Goal: Transaction & Acquisition: Purchase product/service

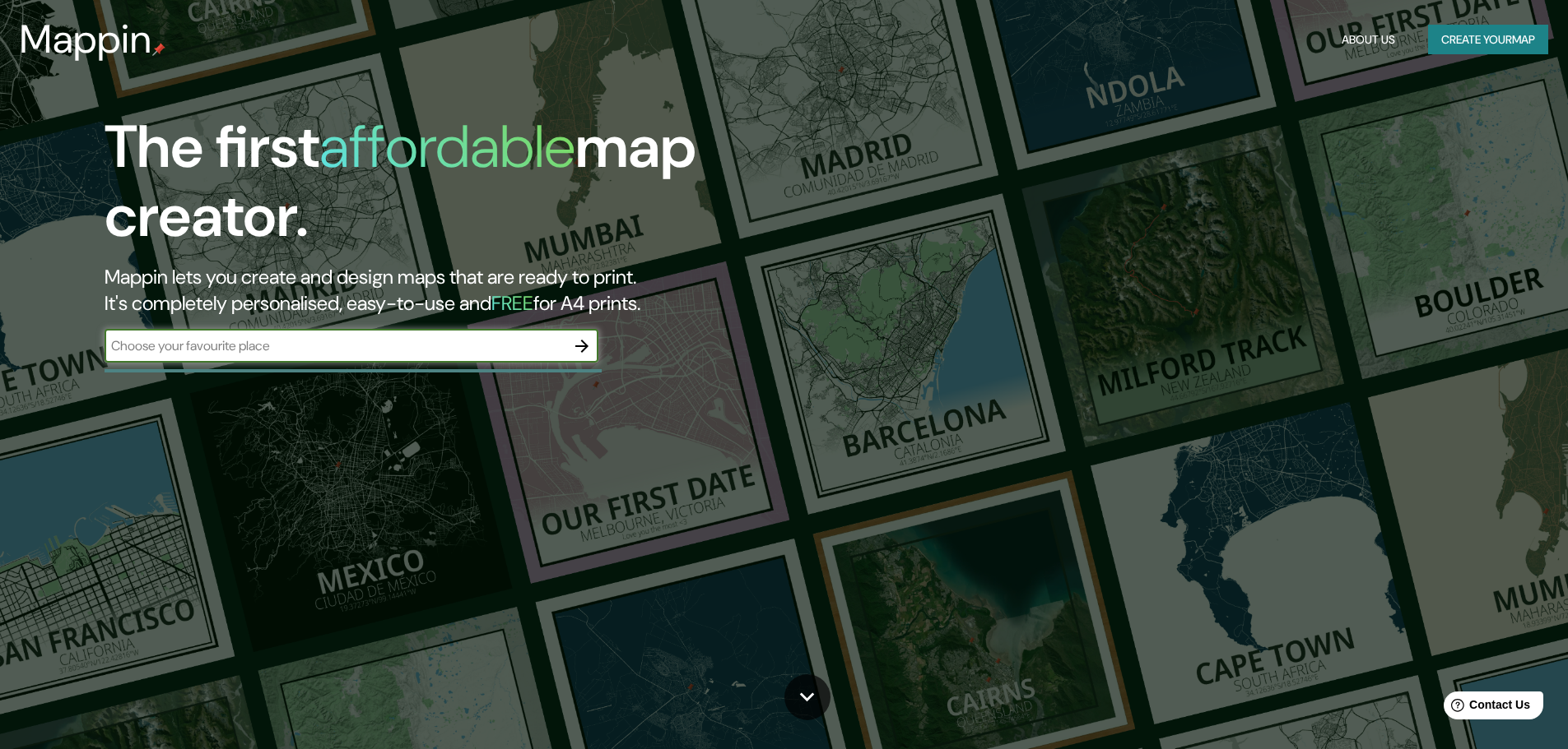
click at [421, 349] on input "text" at bounding box center [335, 346] width 460 height 19
type input "[GEOGRAPHIC_DATA]"
click at [584, 351] on icon "button" at bounding box center [581, 347] width 20 height 20
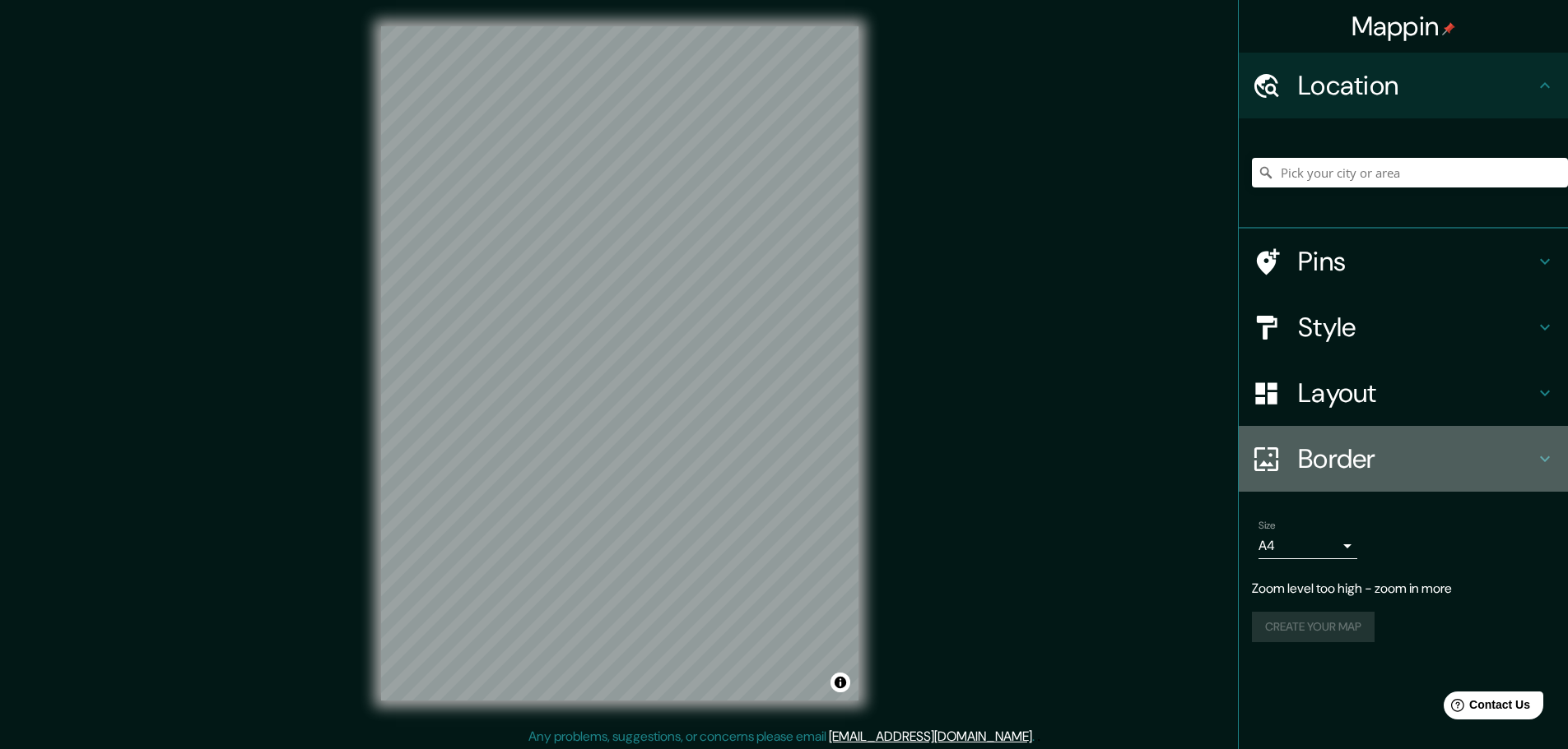
click at [1361, 456] on h4 "Border" at bounding box center [1416, 458] width 237 height 33
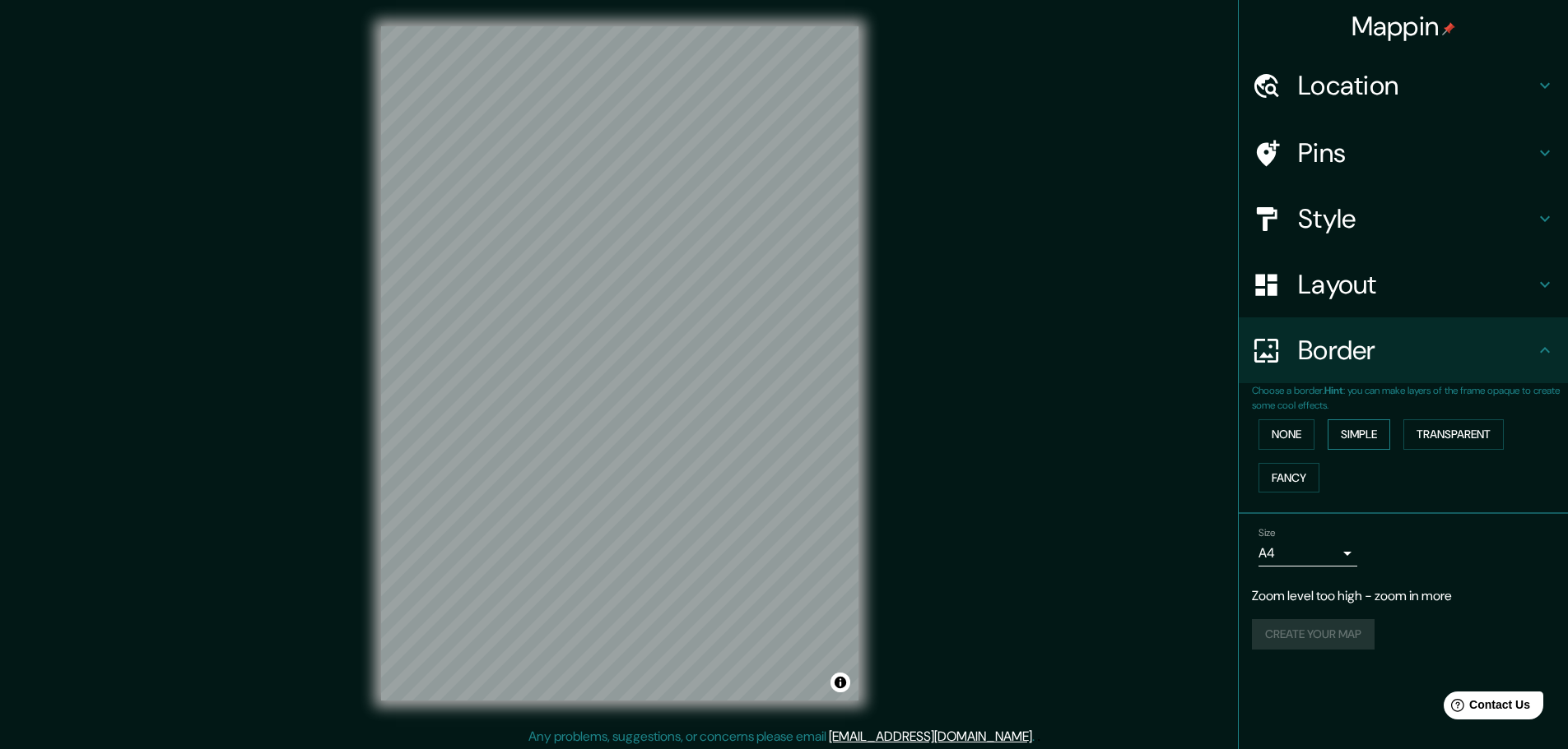
click at [1377, 449] on button "Simple" at bounding box center [1358, 434] width 62 height 30
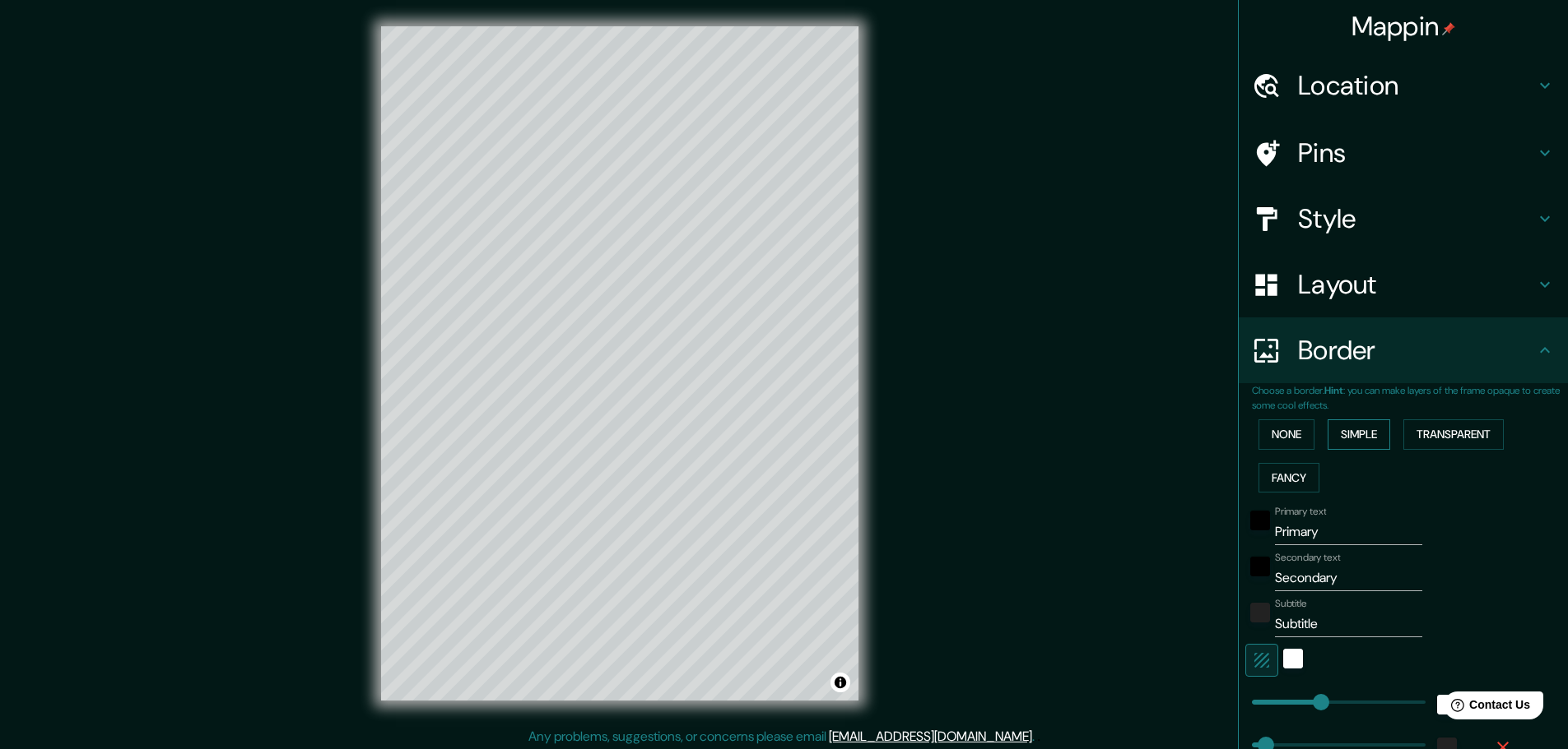
click at [1366, 449] on button "Simple" at bounding box center [1358, 434] width 62 height 30
type input "46"
click at [1276, 478] on button "Fancy" at bounding box center [1289, 478] width 61 height 30
click at [1333, 439] on button "Simple" at bounding box center [1358, 434] width 62 height 30
click at [1272, 439] on button "None" at bounding box center [1286, 434] width 56 height 30
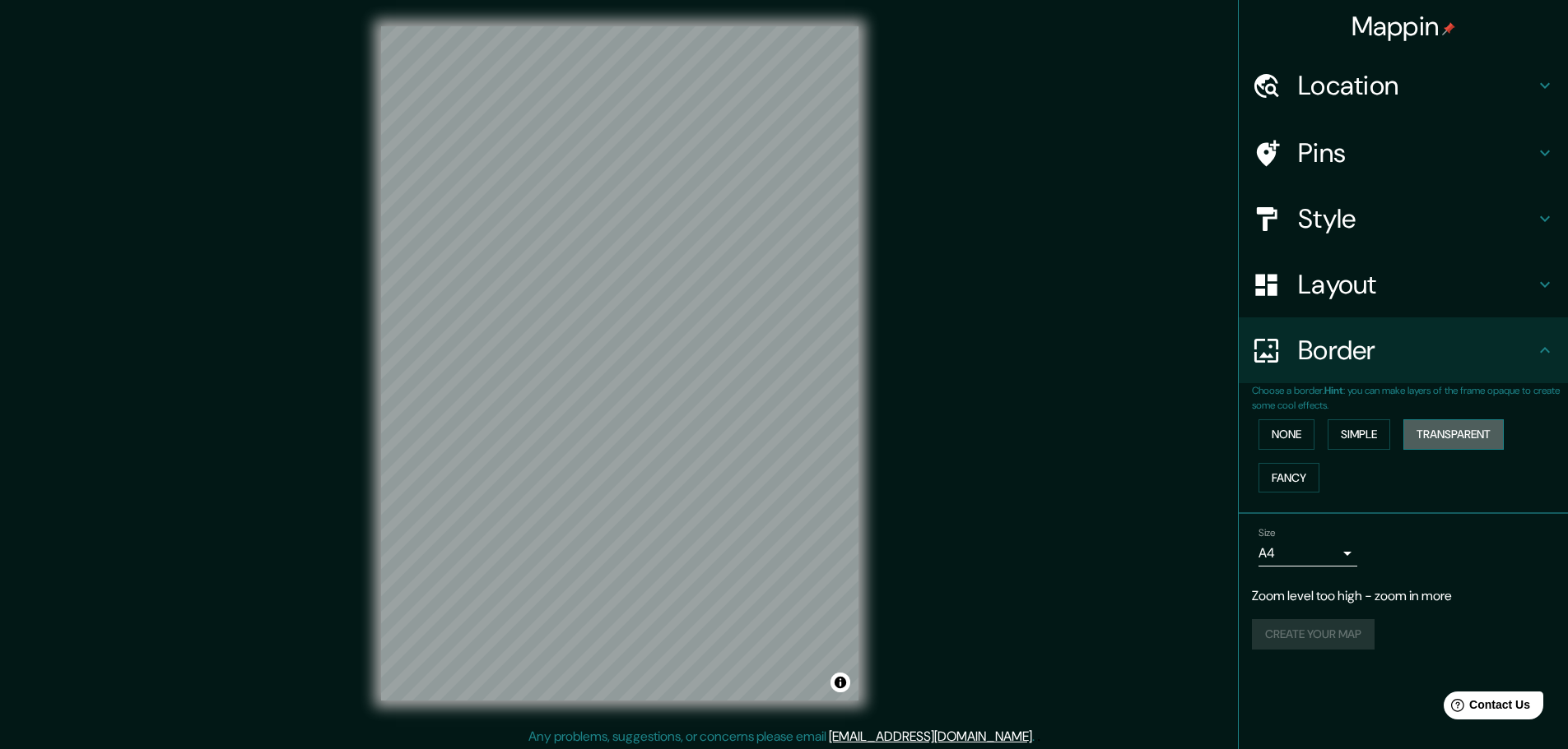
click at [1432, 438] on button "Transparent" at bounding box center [1452, 434] width 100 height 30
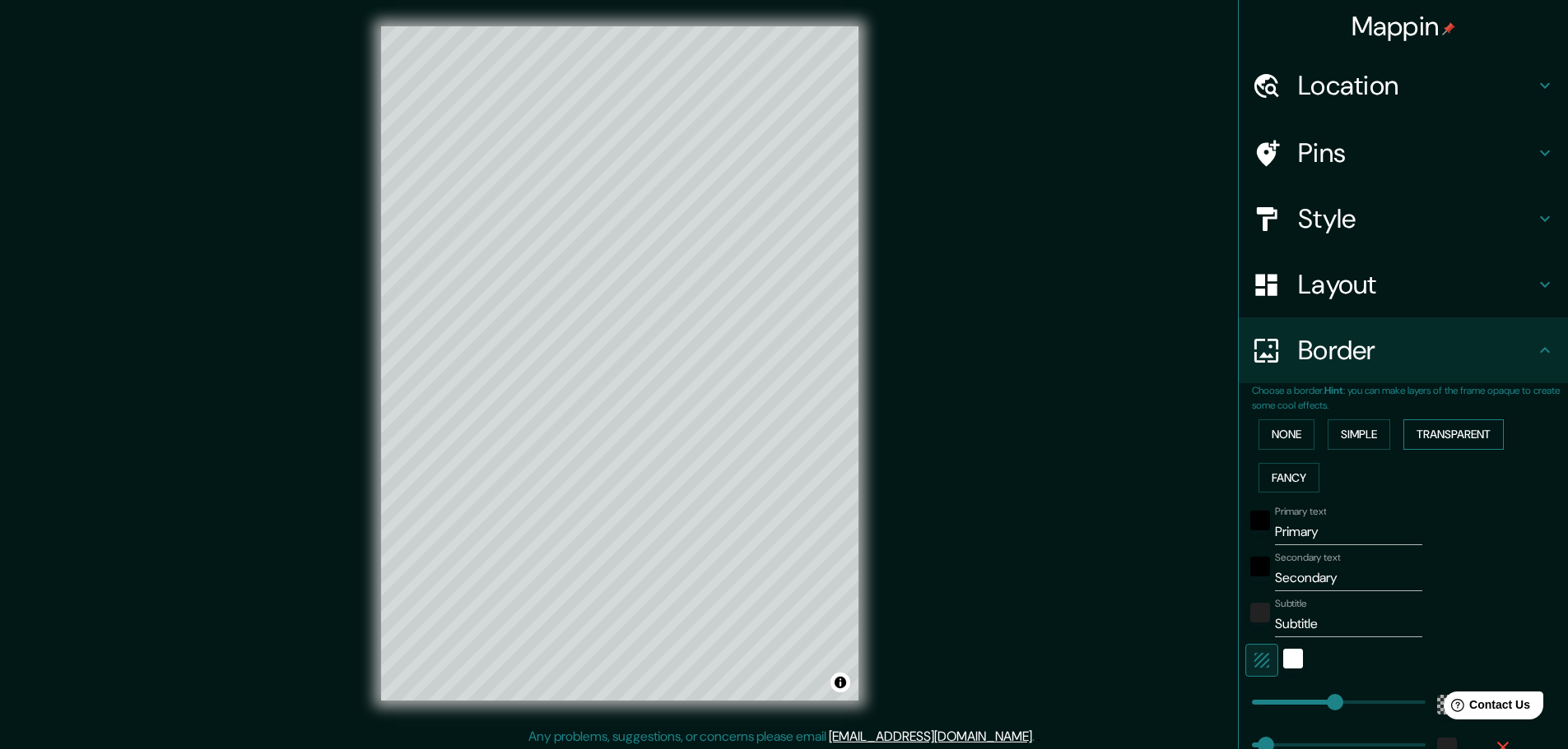
click at [1417, 438] on button "Transparent" at bounding box center [1452, 434] width 100 height 30
type input "278"
type input "46"
click at [1260, 444] on button "None" at bounding box center [1286, 434] width 56 height 30
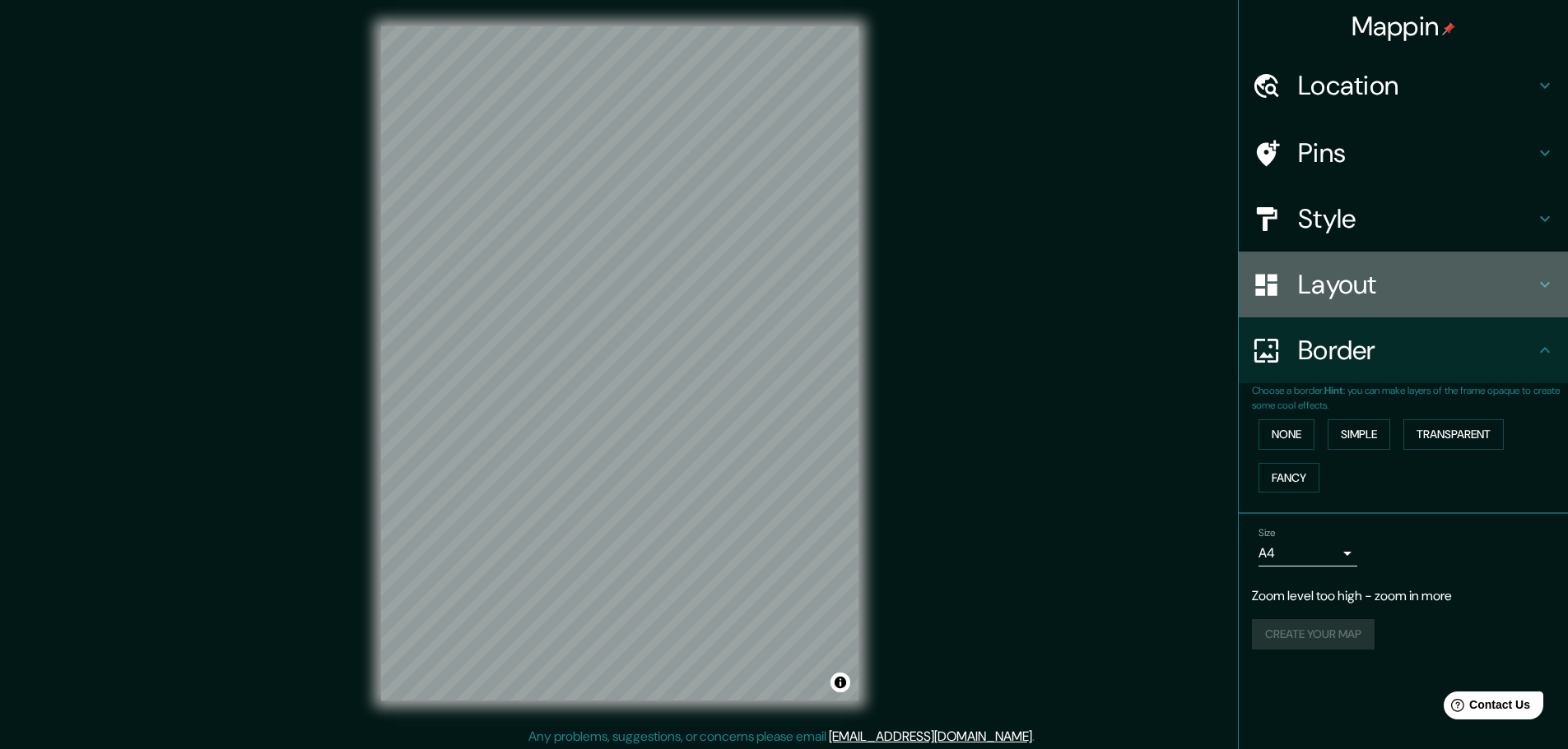
click at [1308, 297] on h4 "Layout" at bounding box center [1416, 284] width 237 height 33
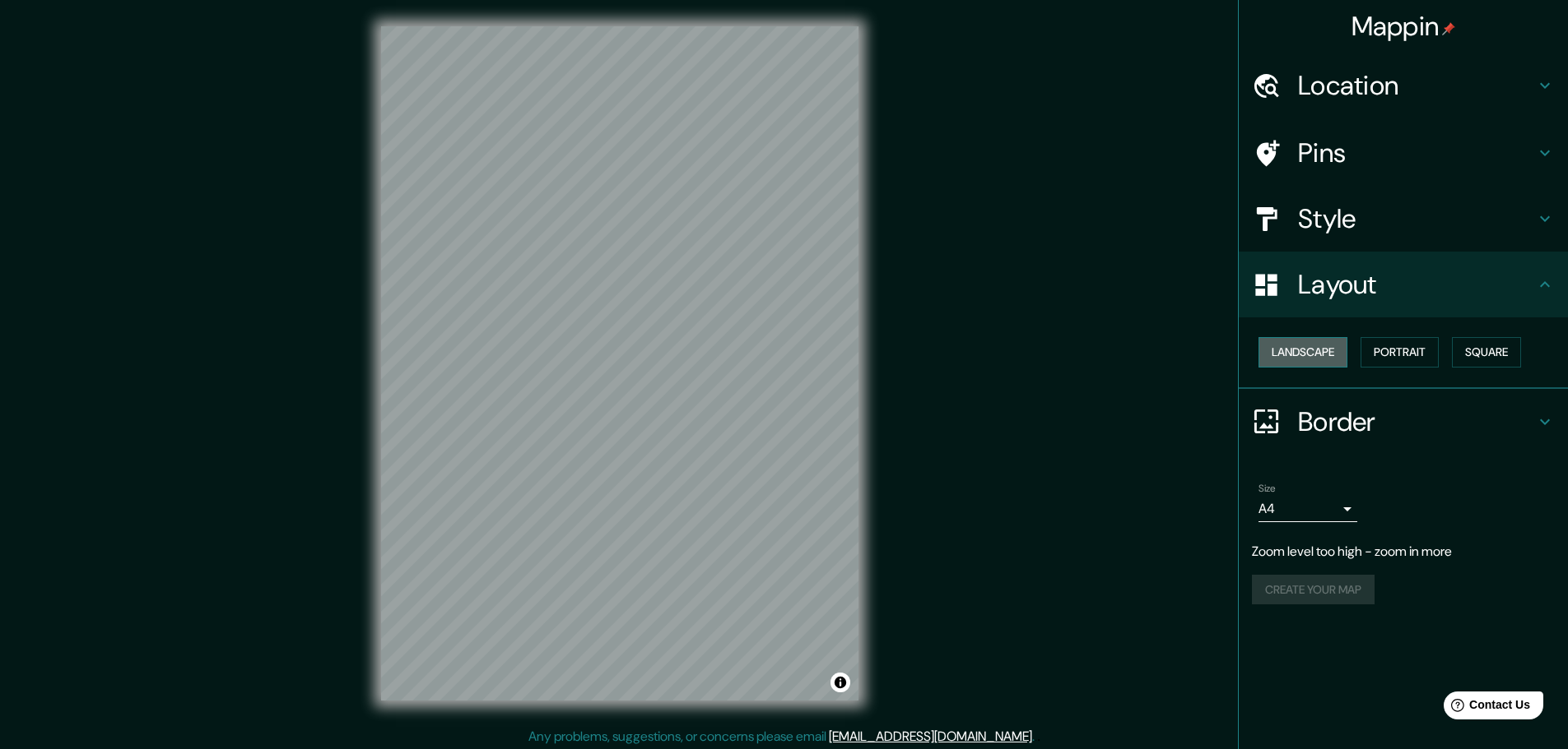
click at [1296, 346] on button "Landscape" at bounding box center [1303, 353] width 89 height 30
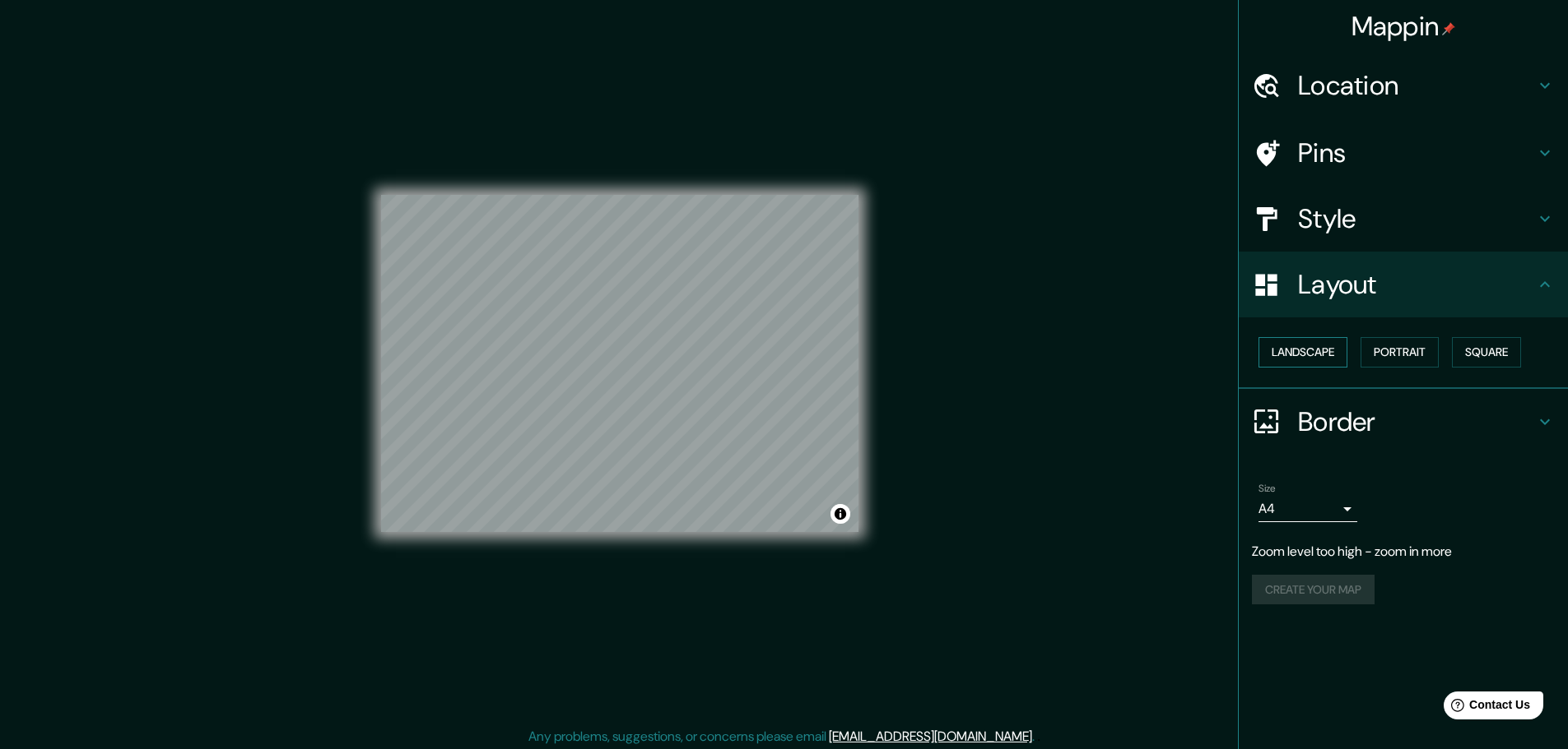
click at [1296, 346] on button "Landscape" at bounding box center [1303, 353] width 89 height 30
click at [1308, 293] on h4 "Layout" at bounding box center [1416, 284] width 237 height 33
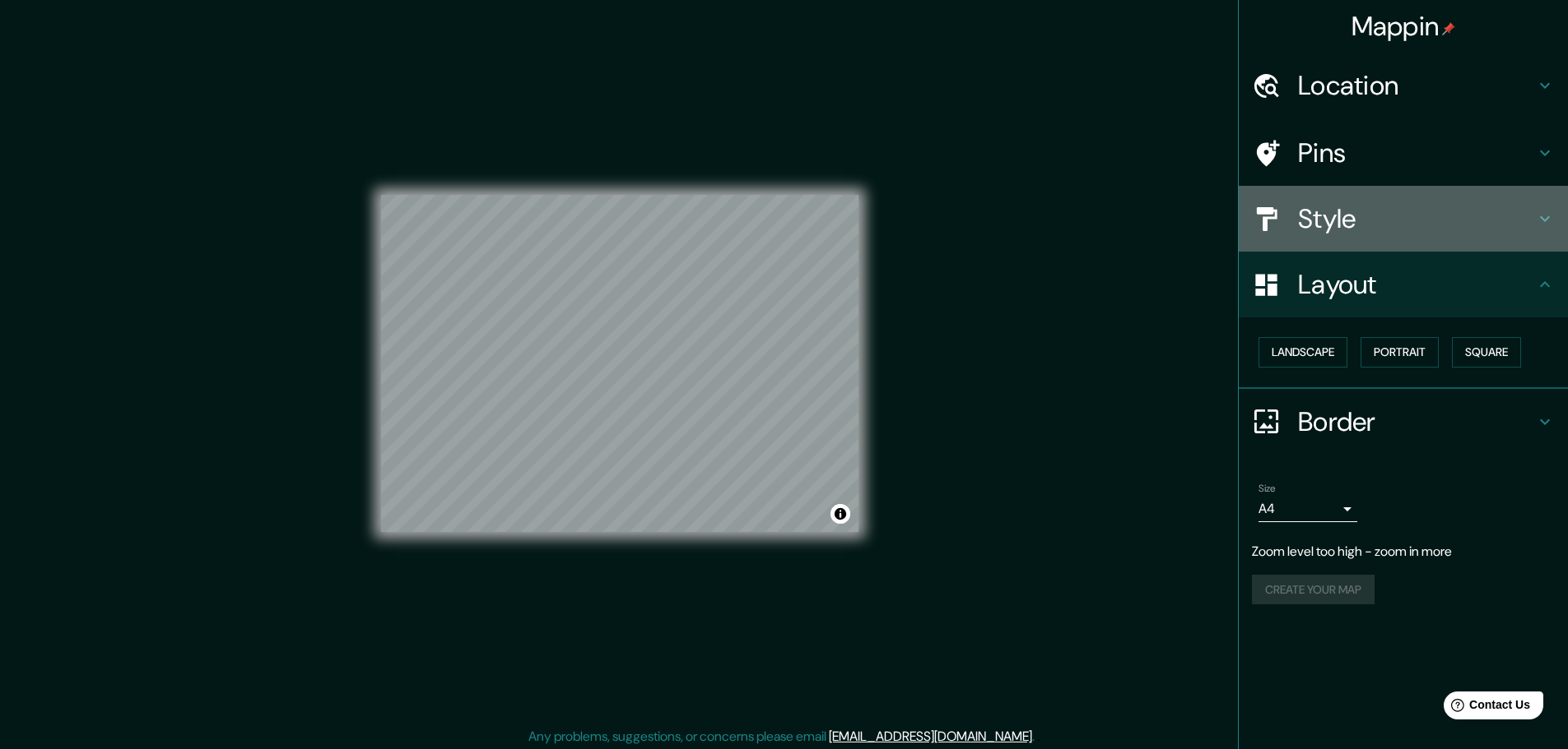
click at [1291, 227] on div at bounding box center [1275, 219] width 46 height 28
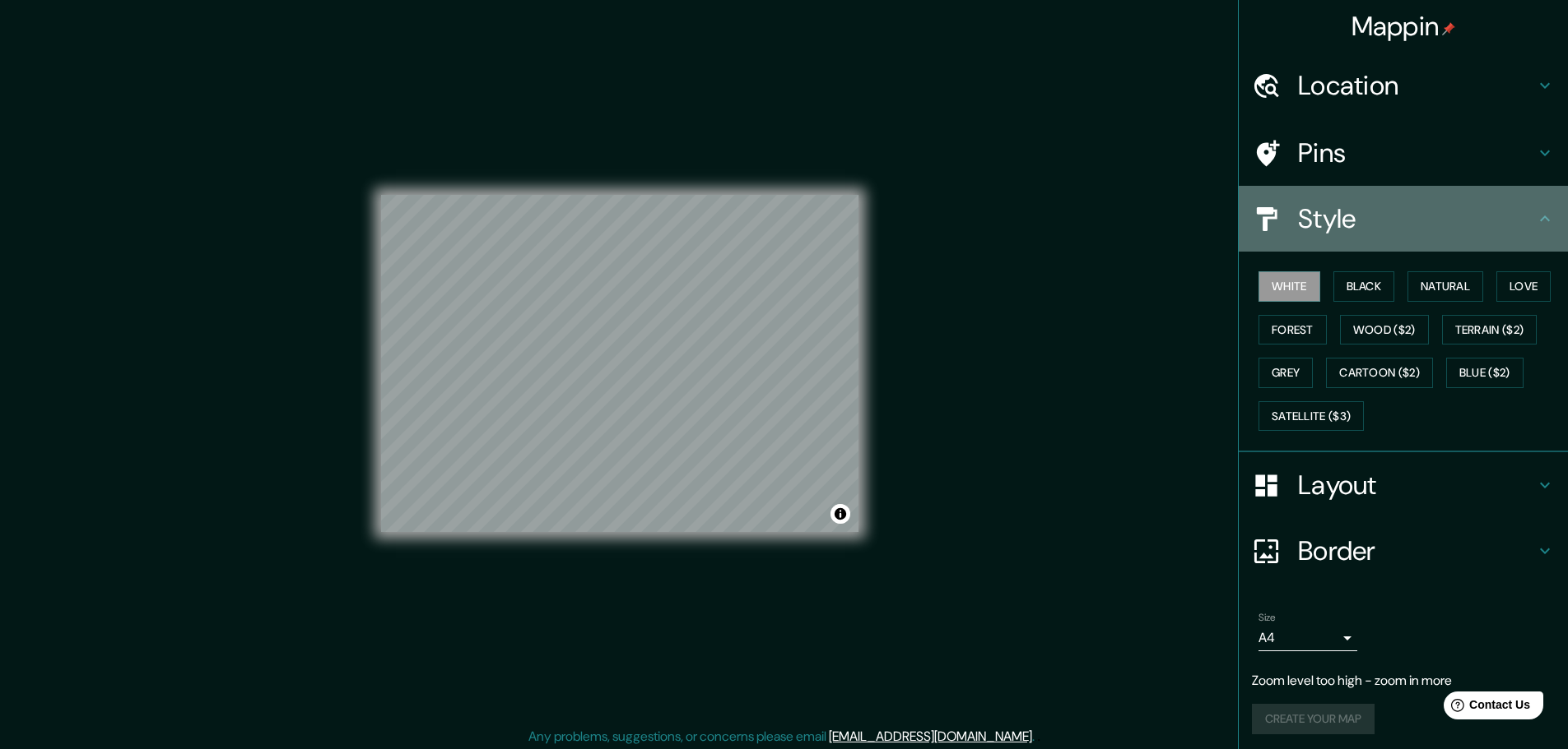
click at [1298, 227] on h4 "Style" at bounding box center [1416, 219] width 237 height 33
click at [1307, 213] on h4 "Style" at bounding box center [1416, 219] width 237 height 33
click at [1523, 217] on div "Style" at bounding box center [1403, 219] width 329 height 66
click at [1535, 216] on icon at bounding box center [1545, 219] width 20 height 20
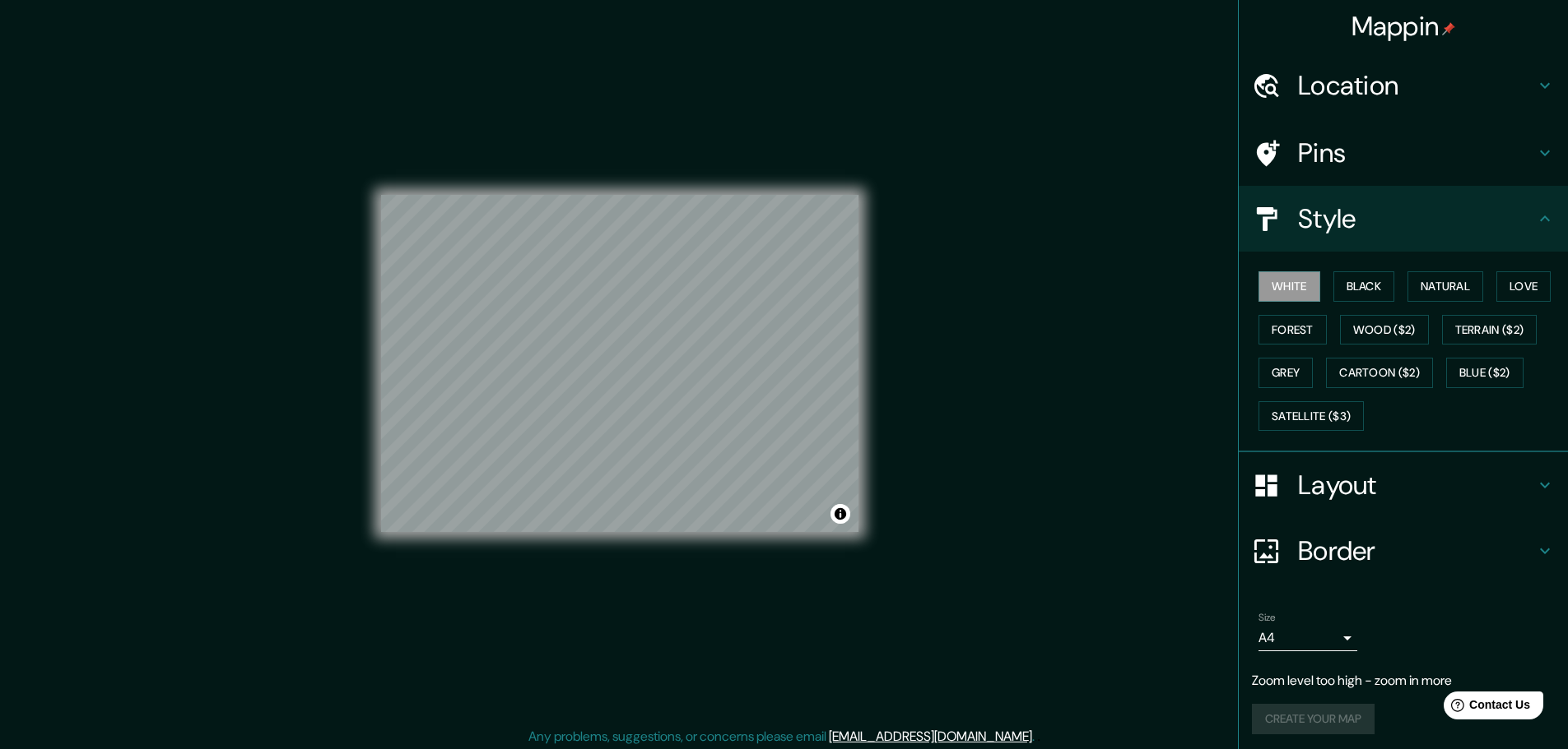
click at [1535, 216] on icon at bounding box center [1545, 219] width 20 height 20
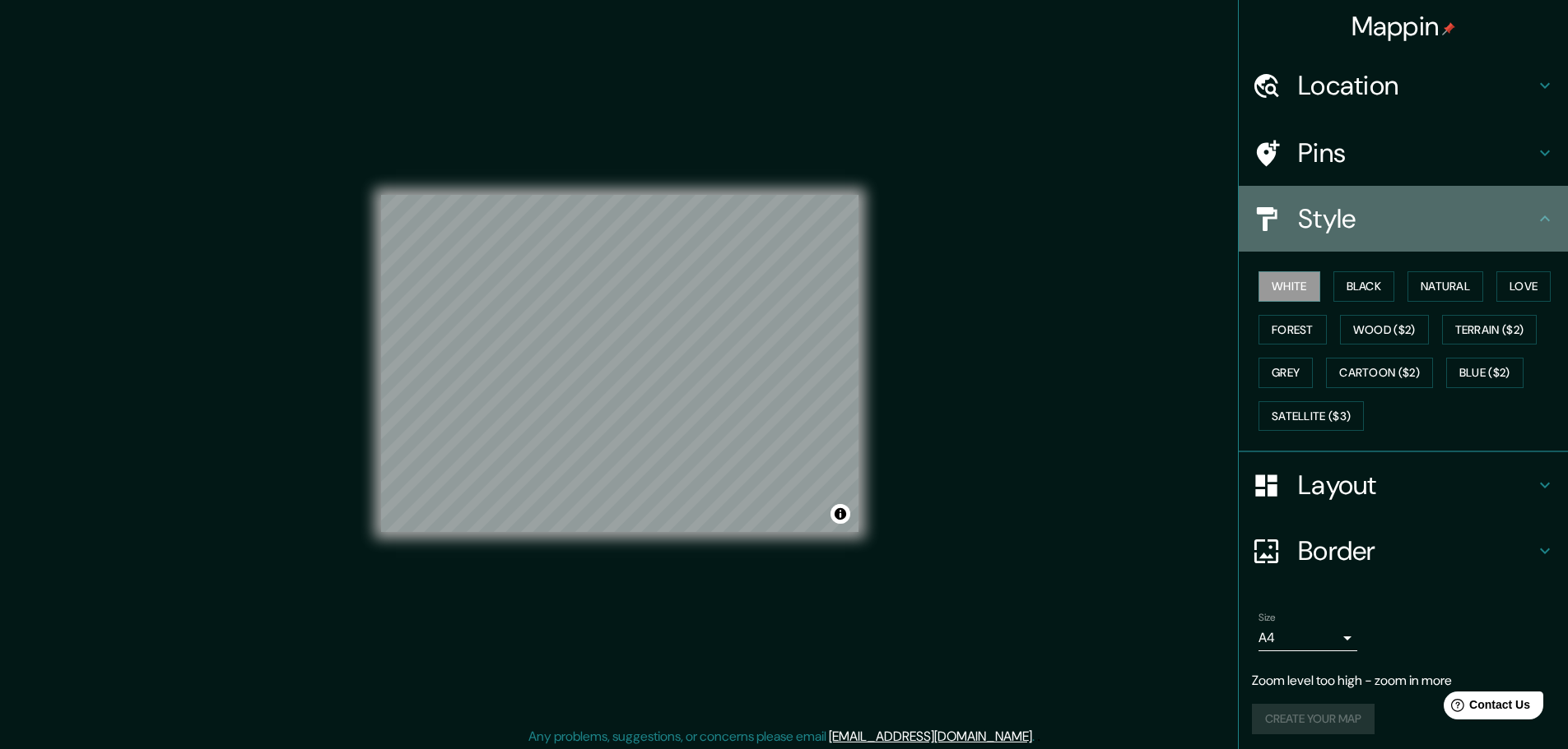
click at [1535, 216] on icon at bounding box center [1545, 219] width 20 height 20
